Goal: Task Accomplishment & Management: Manage account settings

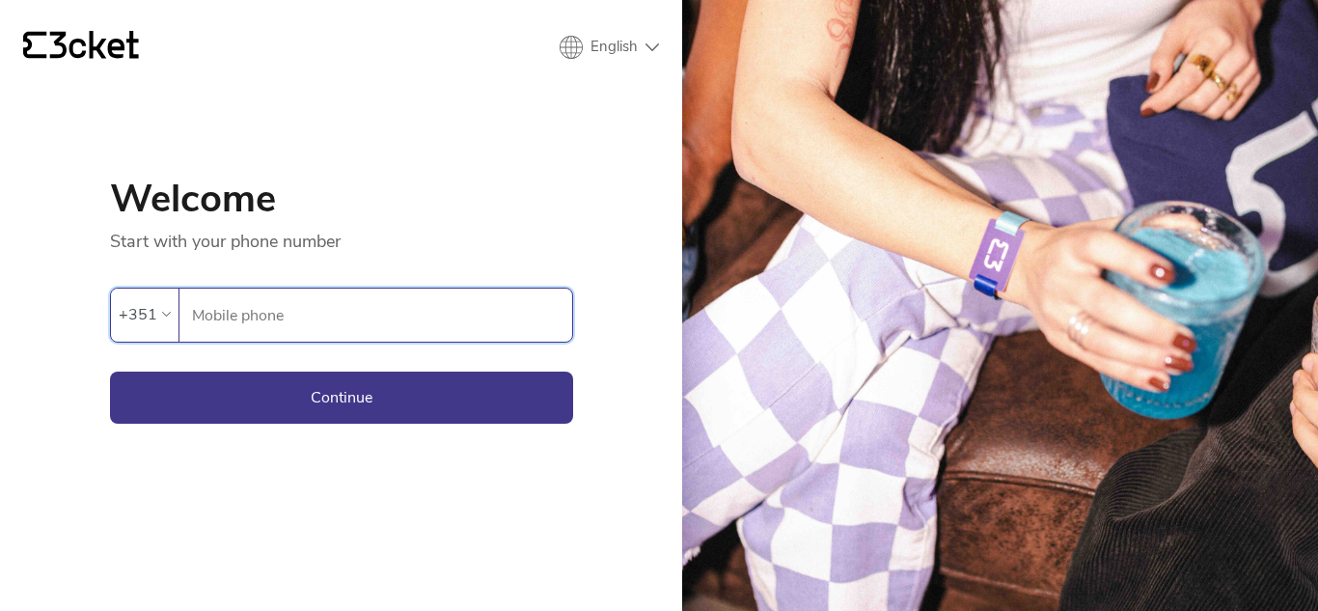
click at [336, 318] on input "Mobile phone" at bounding box center [381, 315] width 381 height 53
type input "933238617"
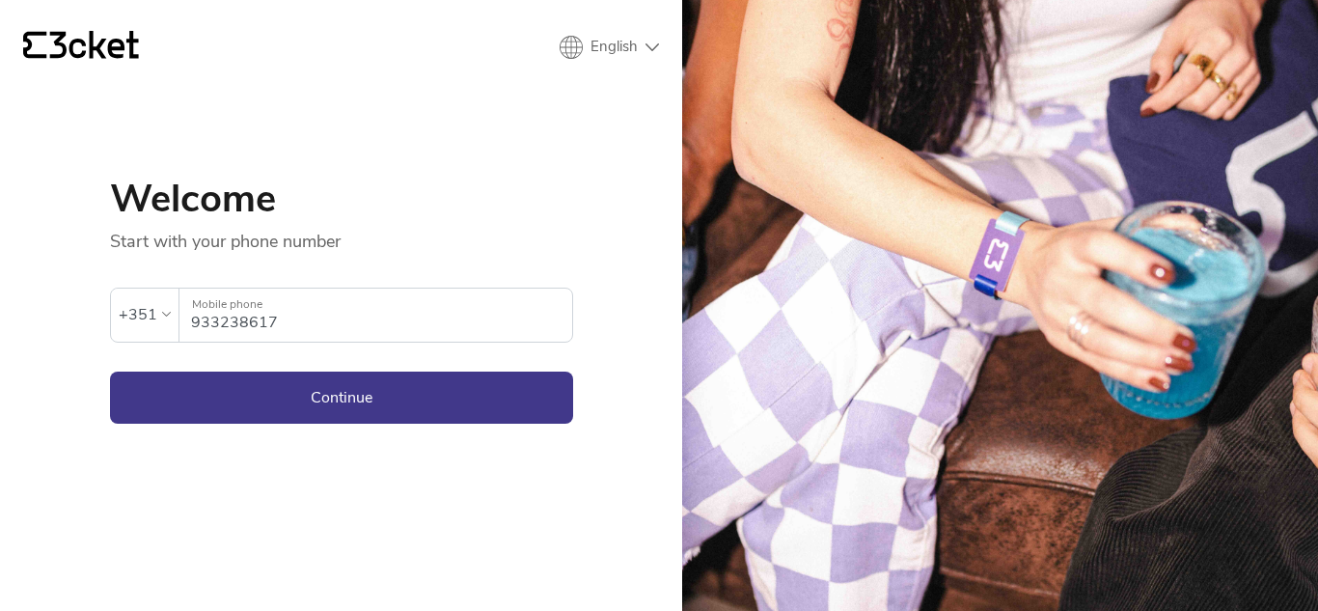
click at [362, 394] on button "Continue" at bounding box center [341, 398] width 463 height 52
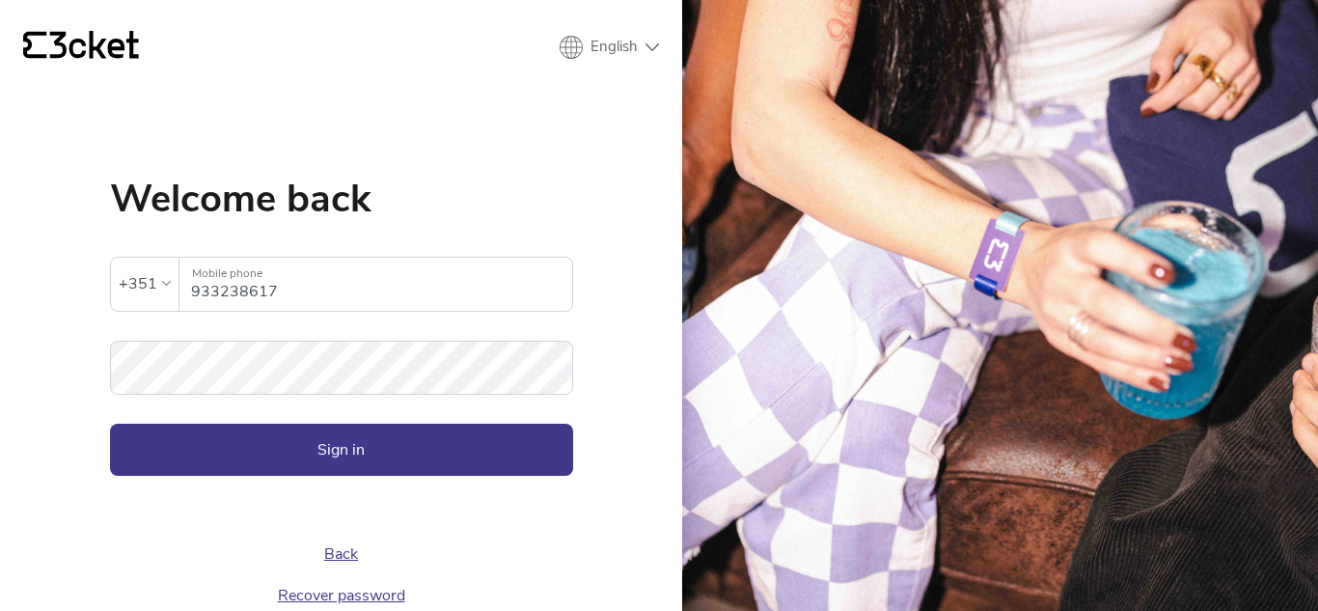
click at [349, 449] on button "Sign in" at bounding box center [341, 450] width 463 height 52
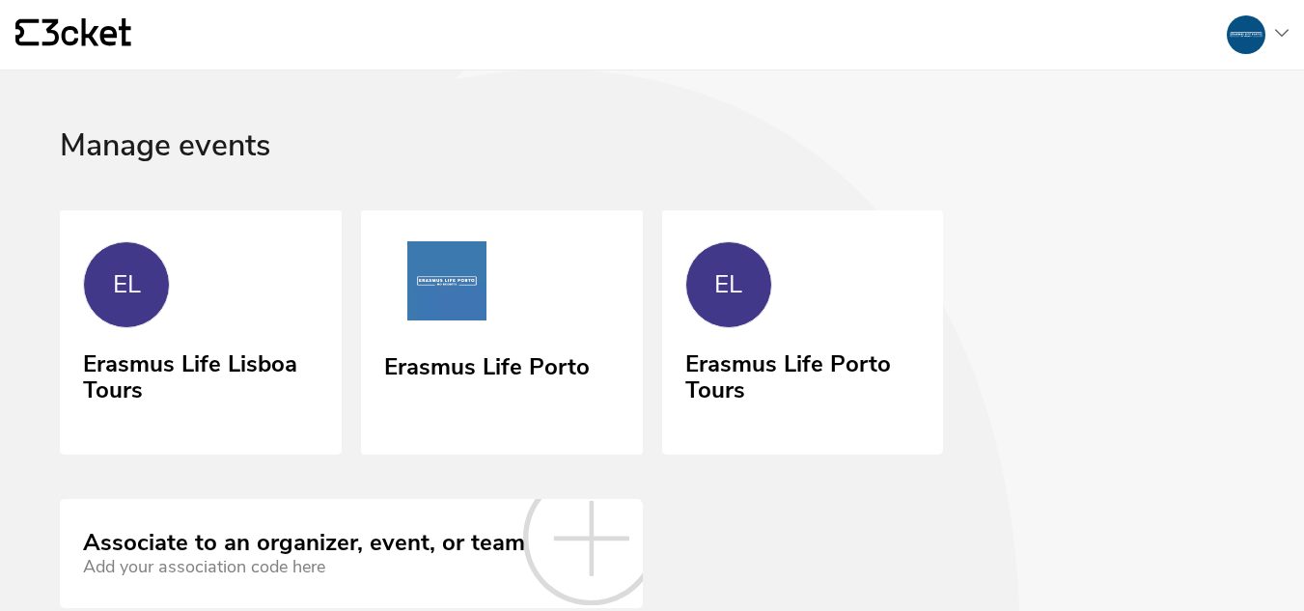
click at [795, 318] on link "EL Erasmus Life Porto Tours" at bounding box center [803, 330] width 282 height 241
